Goal: Transaction & Acquisition: Download file/media

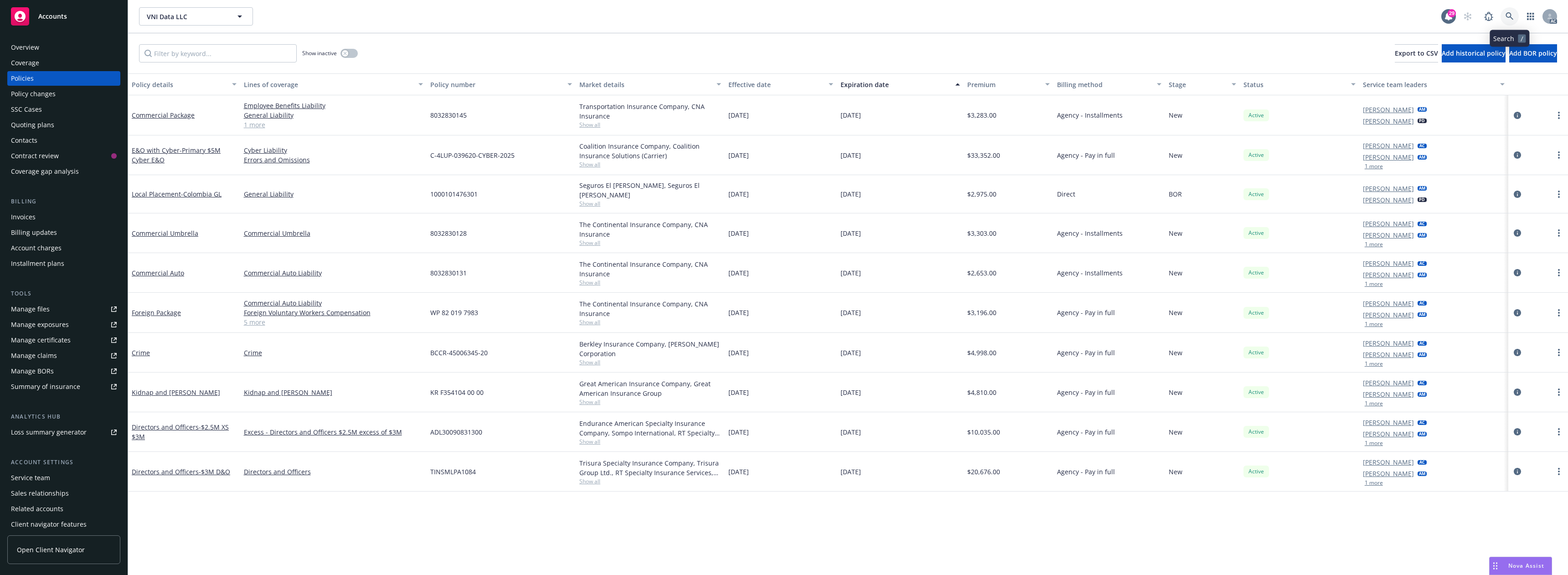
click at [1514, 14] on link at bounding box center [1510, 16] width 18 height 18
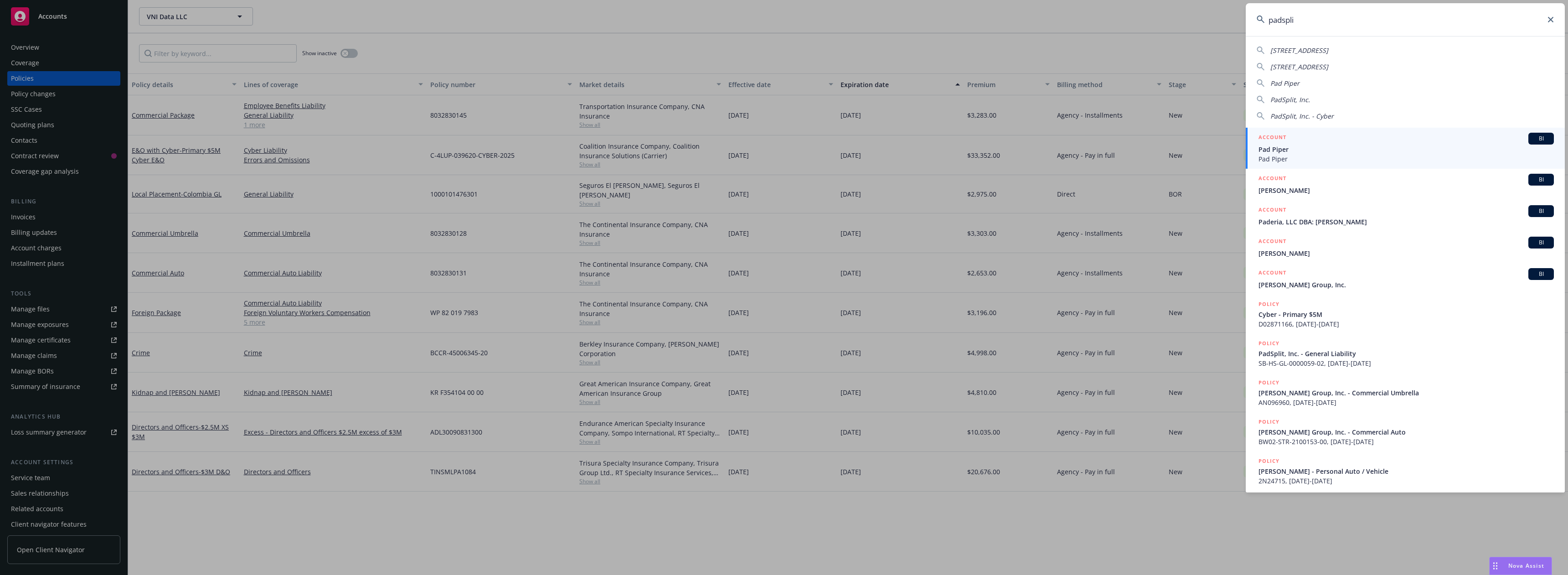
type input "padsplit"
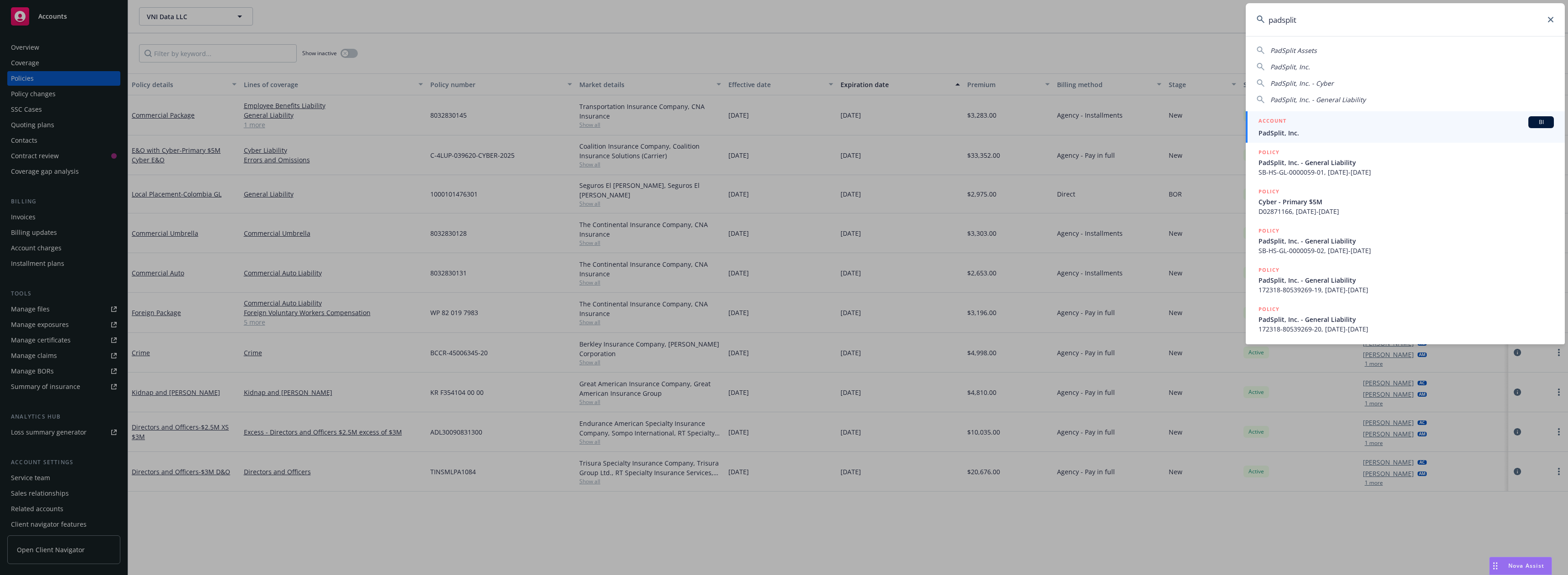
click at [1331, 119] on div "ACCOUNT BI" at bounding box center [1406, 122] width 295 height 12
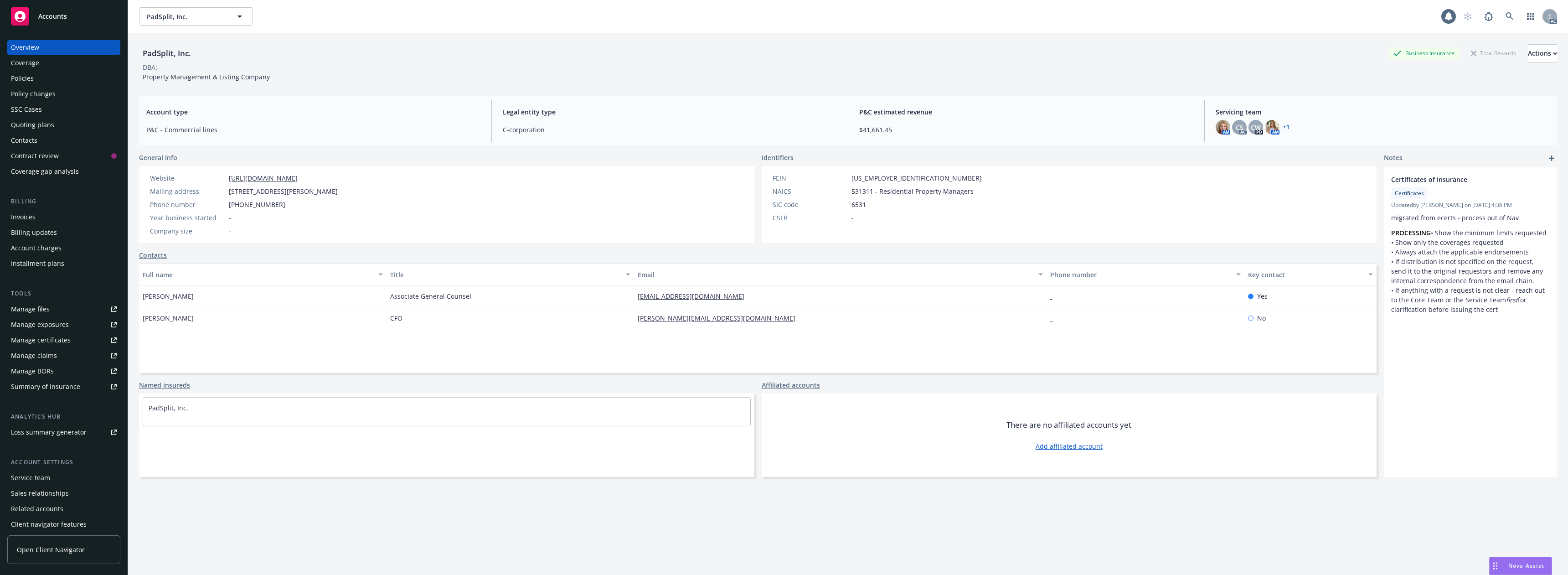
click at [54, 77] on div "Policies" at bounding box center [64, 79] width 106 height 15
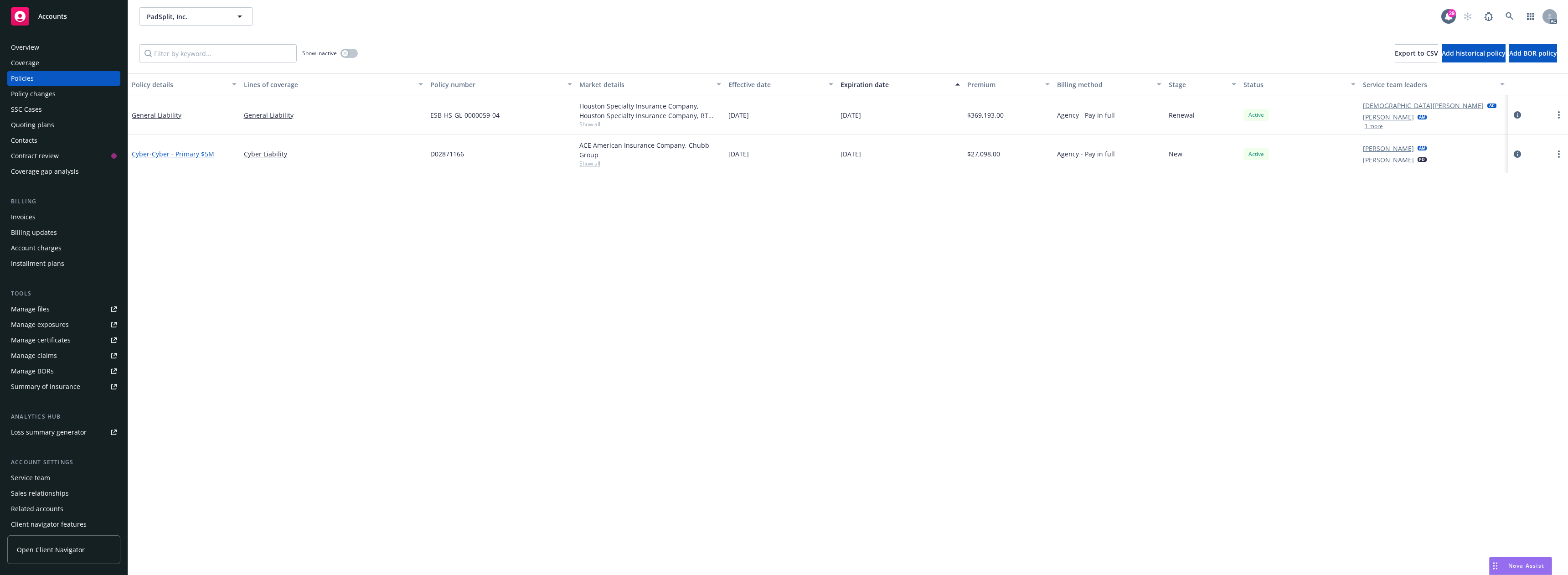
click at [174, 152] on span "- Cyber - Primary $5M" at bounding box center [182, 154] width 65 height 9
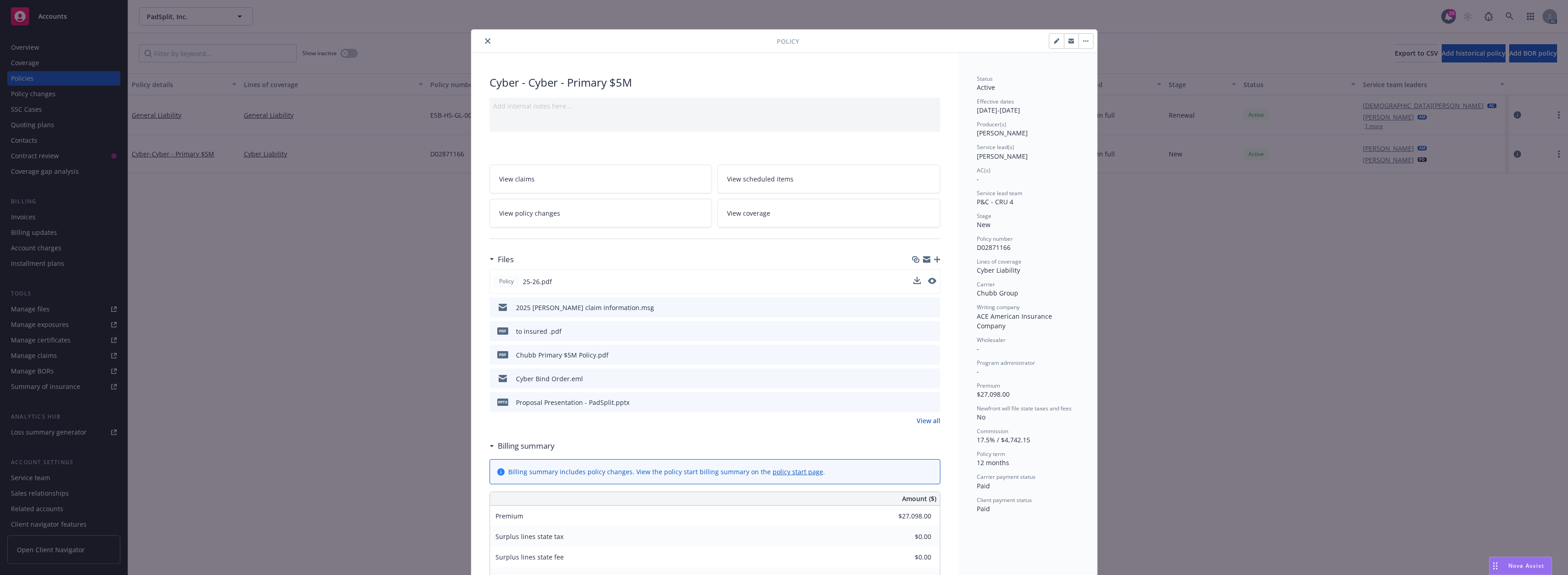
click at [908, 281] on div "Policy 25-26.pdf" at bounding box center [715, 281] width 451 height 24
click at [912, 281] on icon "download file" at bounding box center [916, 281] width 7 height 7
